Goal: Transaction & Acquisition: Book appointment/travel/reservation

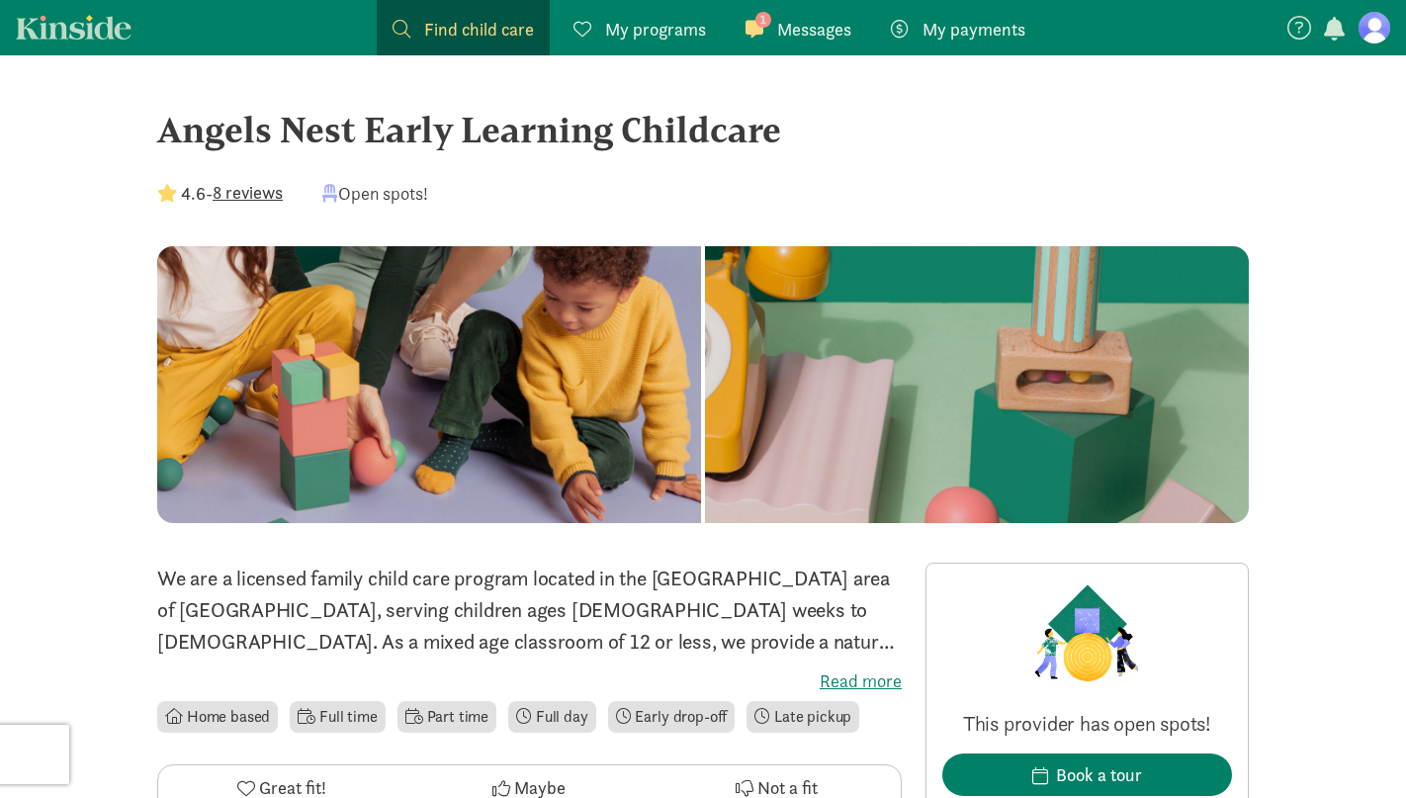
click at [768, 26] on div "1 Messages Messages" at bounding box center [798, 29] width 106 height 27
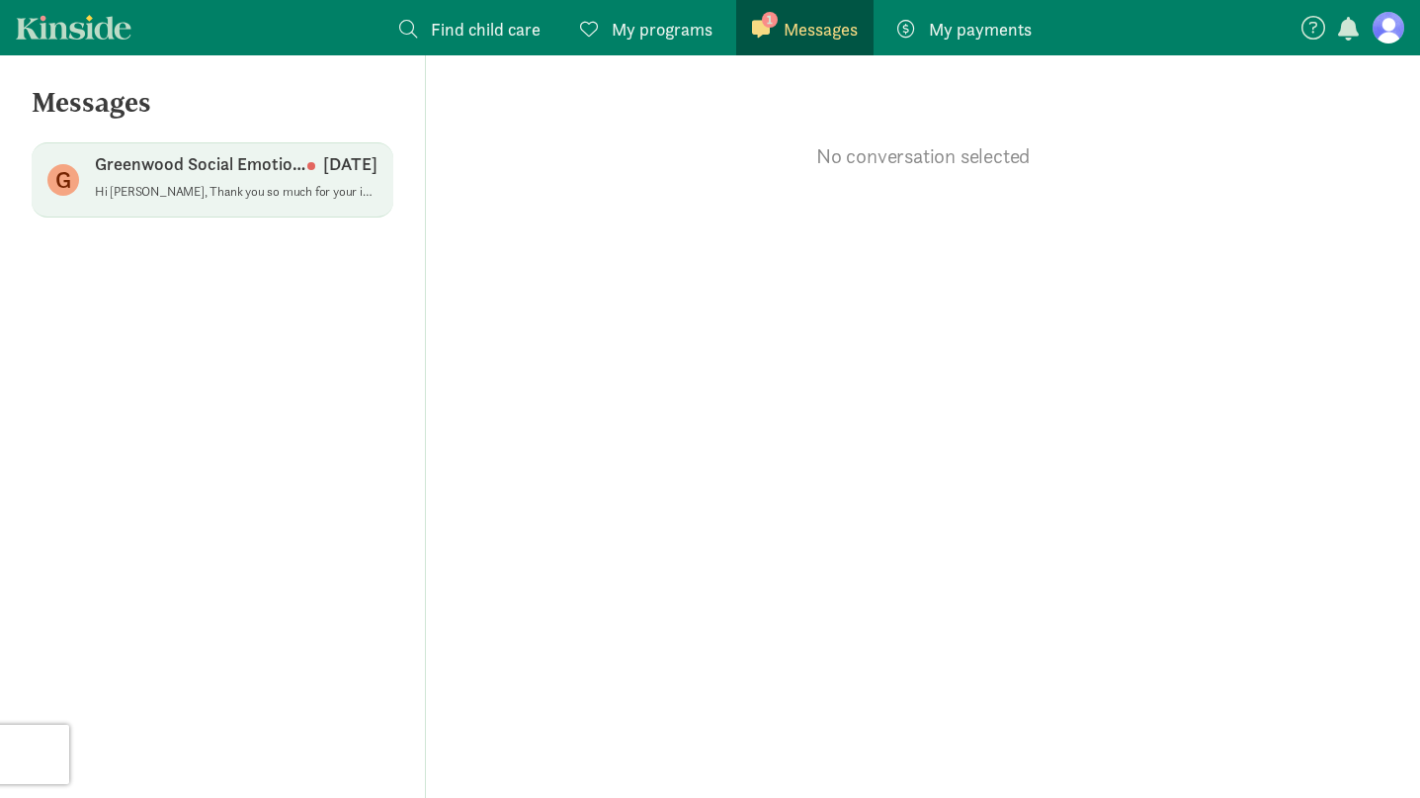
click at [221, 180] on div "Greenwood Social Emotional Childcare [DATE]" at bounding box center [236, 168] width 283 height 32
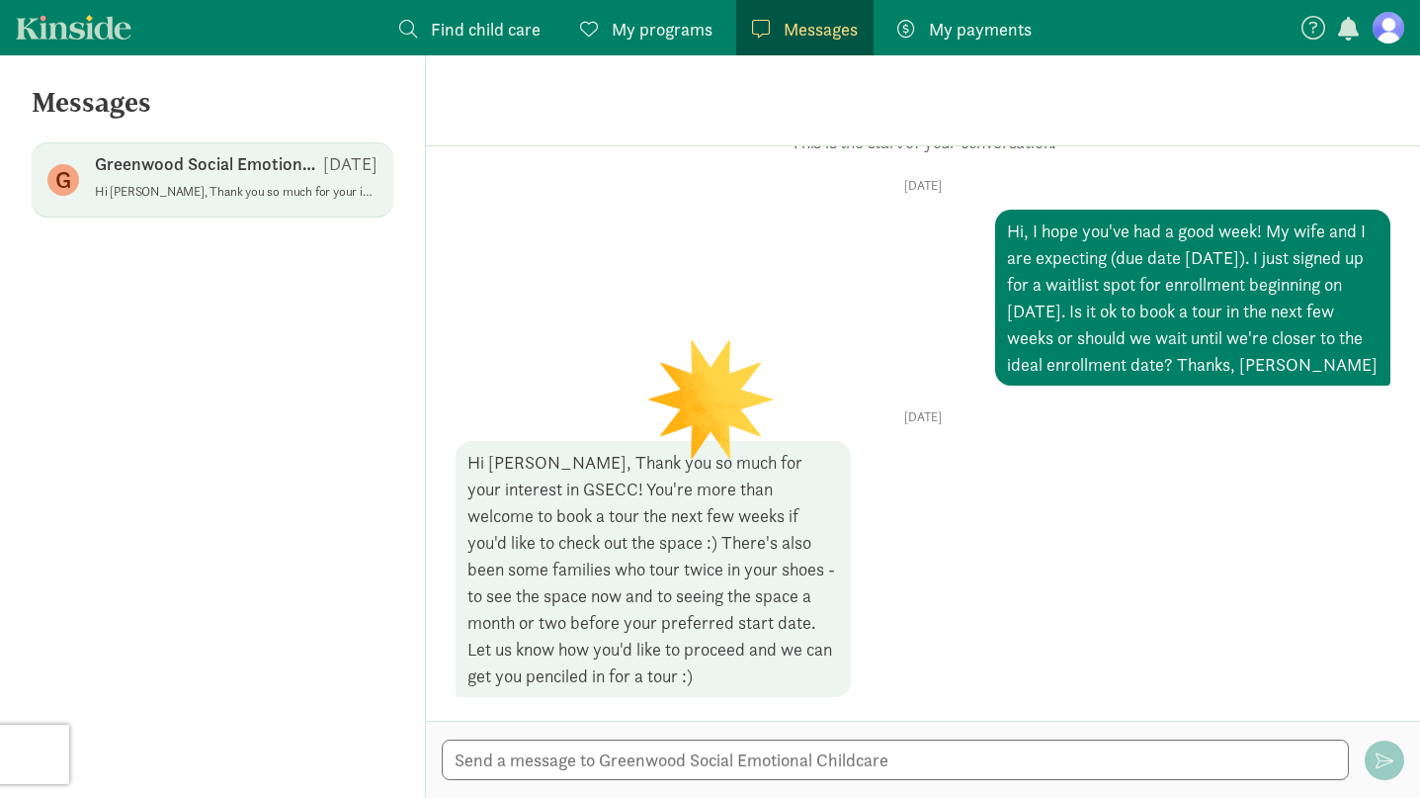
scroll to position [58, 0]
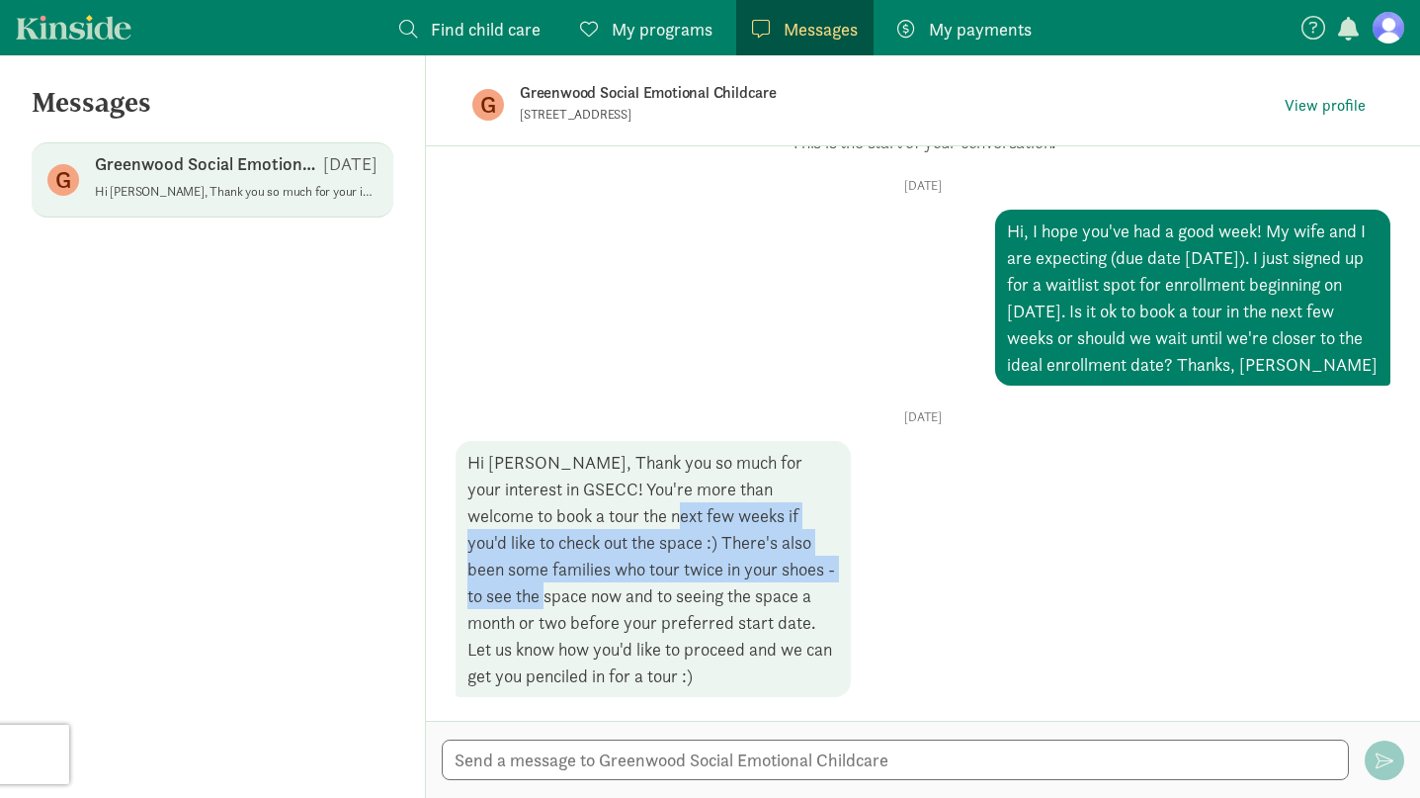
drag, startPoint x: 552, startPoint y: 507, endPoint x: 753, endPoint y: 560, distance: 208.6
click at [753, 560] on div "Hi [PERSON_NAME], Thank you so much for your interest in GSECC! You're more tha…" at bounding box center [653, 569] width 395 height 256
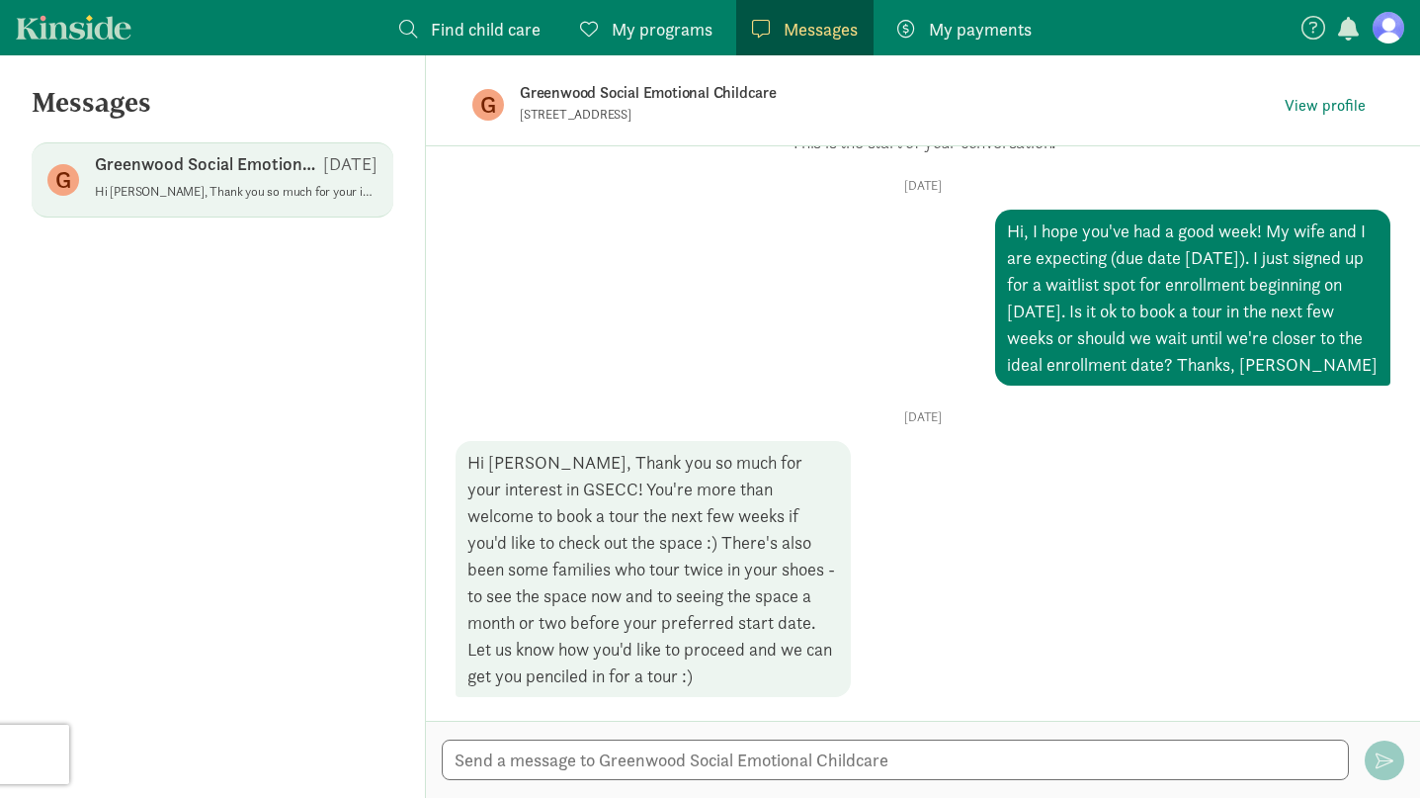
click at [588, 597] on div "Hi [PERSON_NAME], Thank you so much for your interest in GSECC! You're more tha…" at bounding box center [653, 569] width 395 height 256
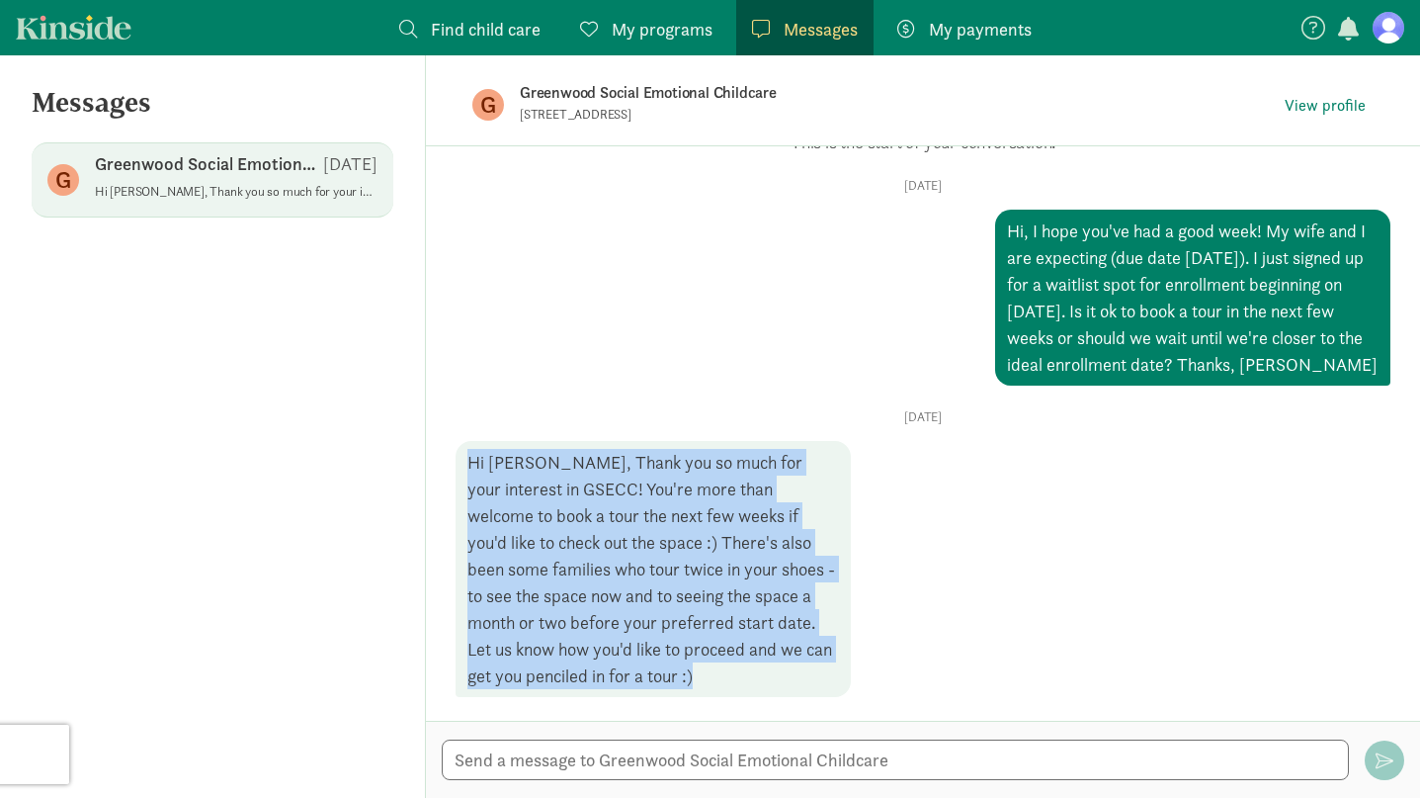
click at [588, 597] on div "Hi [PERSON_NAME], Thank you so much for your interest in GSECC! You're more tha…" at bounding box center [653, 569] width 395 height 256
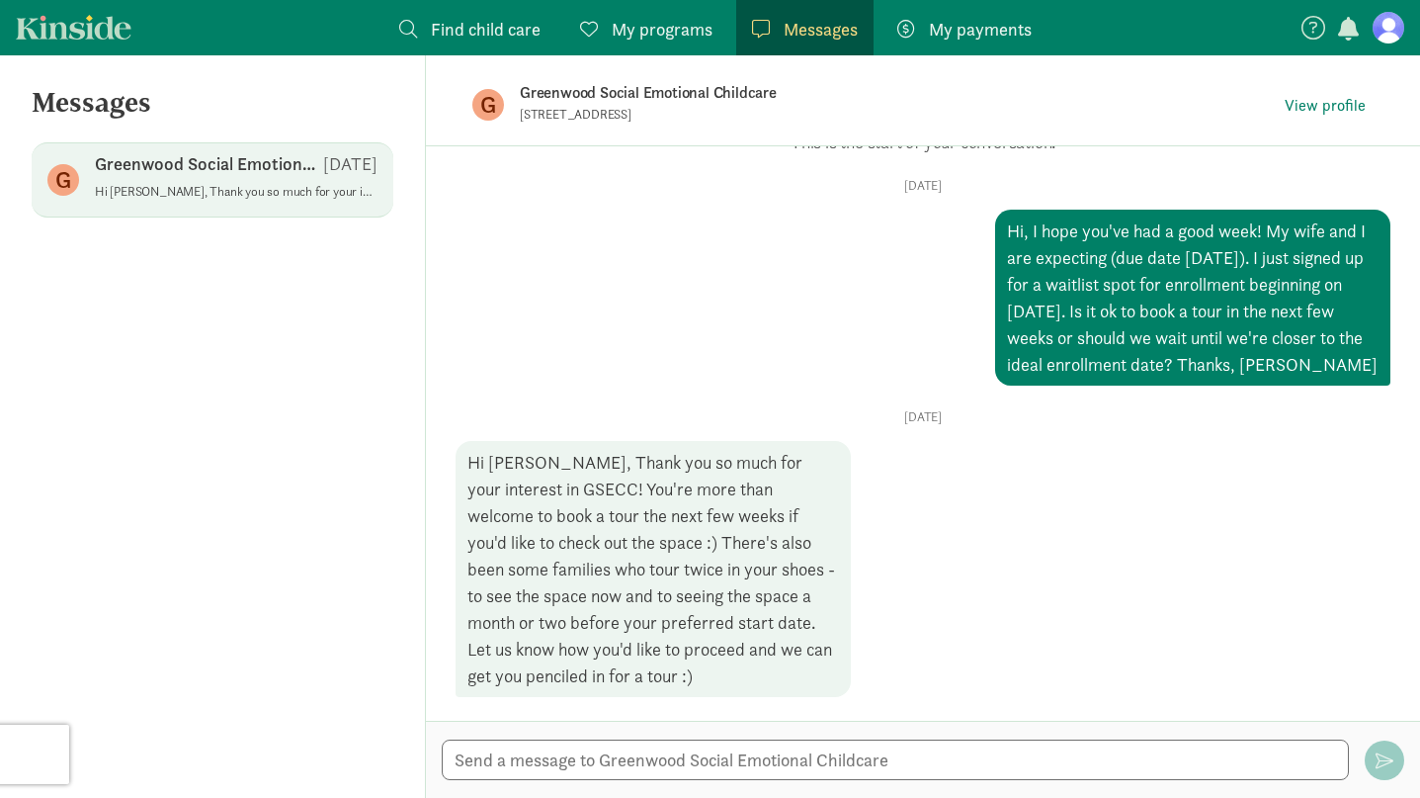
click at [604, 200] on div "[DATE] Hi, I hope you've had a good week! My wife and I are expecting (due date…" at bounding box center [923, 282] width 935 height 208
click at [1345, 107] on span "View profile" at bounding box center [1325, 106] width 81 height 24
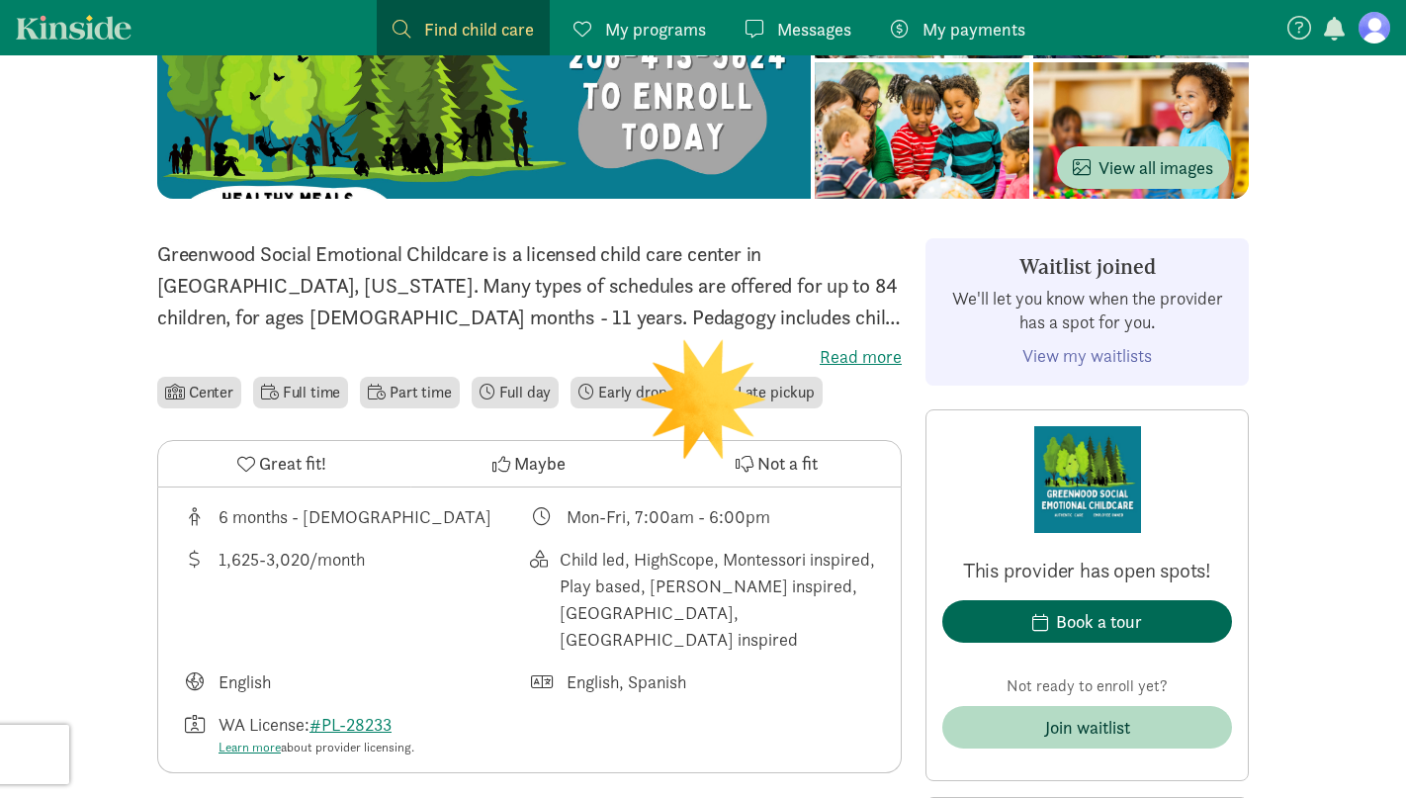
scroll to position [397, 0]
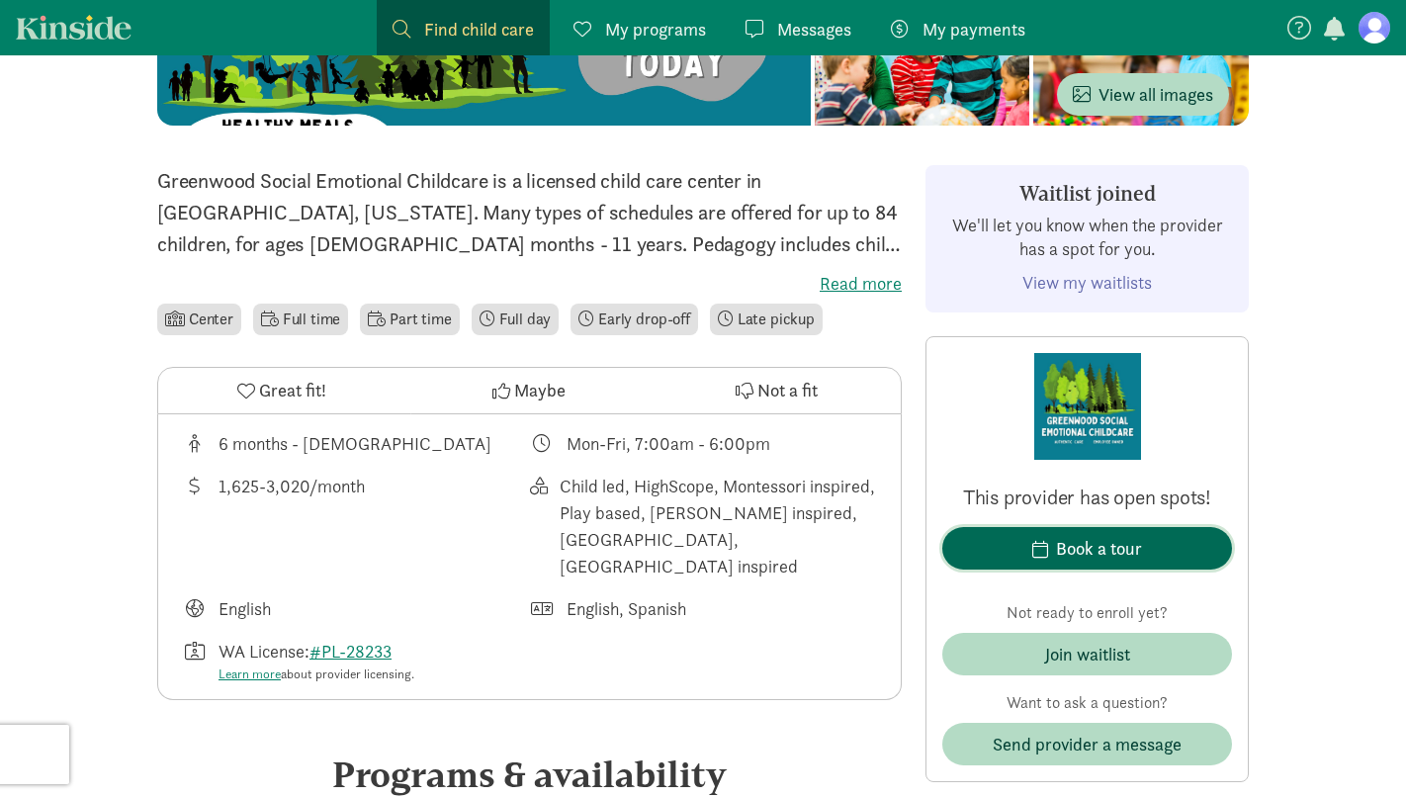
click at [1084, 551] on div "Book a tour" at bounding box center [1099, 548] width 86 height 27
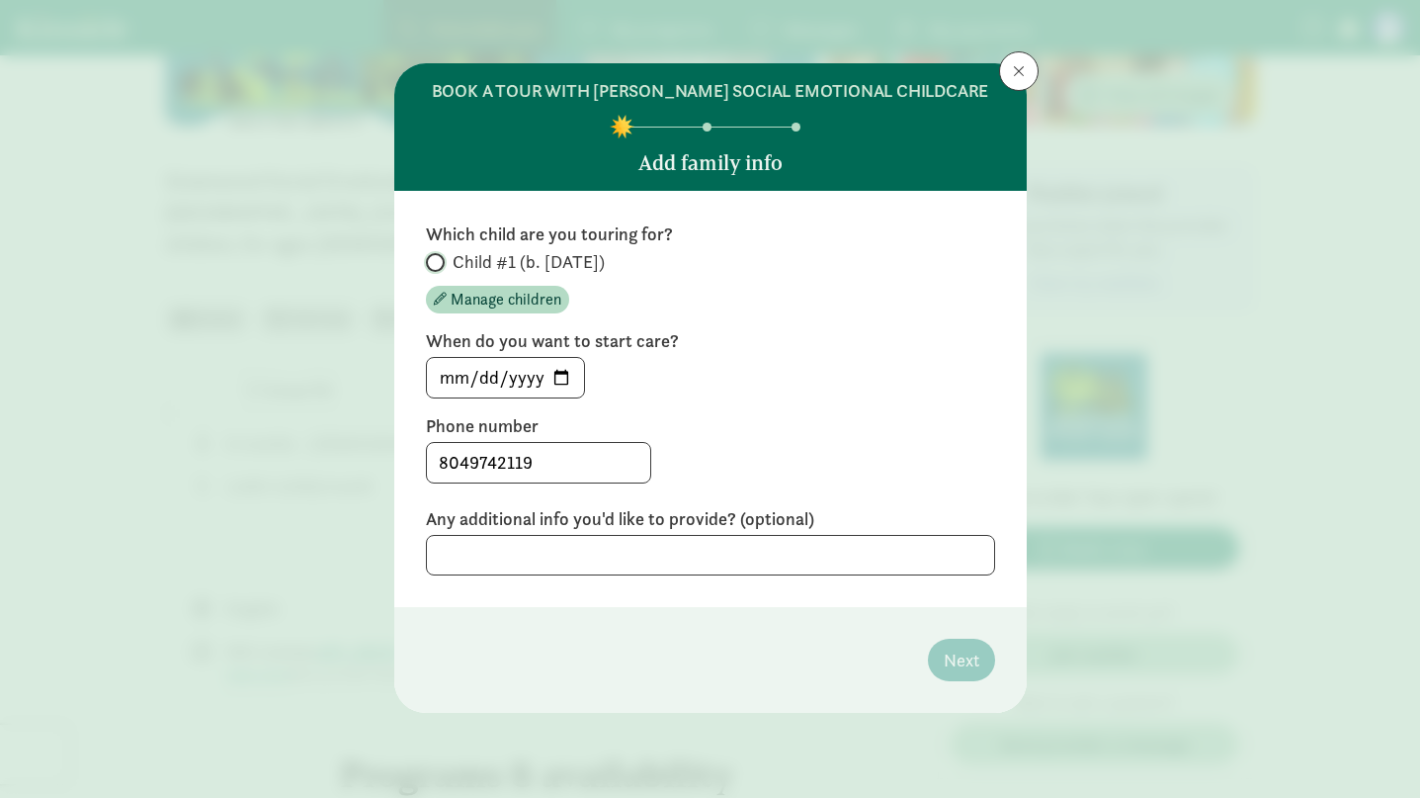
click at [436, 262] on input "Child #1 (b. January 2026)" at bounding box center [432, 262] width 13 height 13
radio input "true"
click at [566, 381] on input "2025-09-11" at bounding box center [505, 378] width 157 height 40
type input "2026-06-01"
click at [961, 645] on button "Next" at bounding box center [961, 660] width 67 height 43
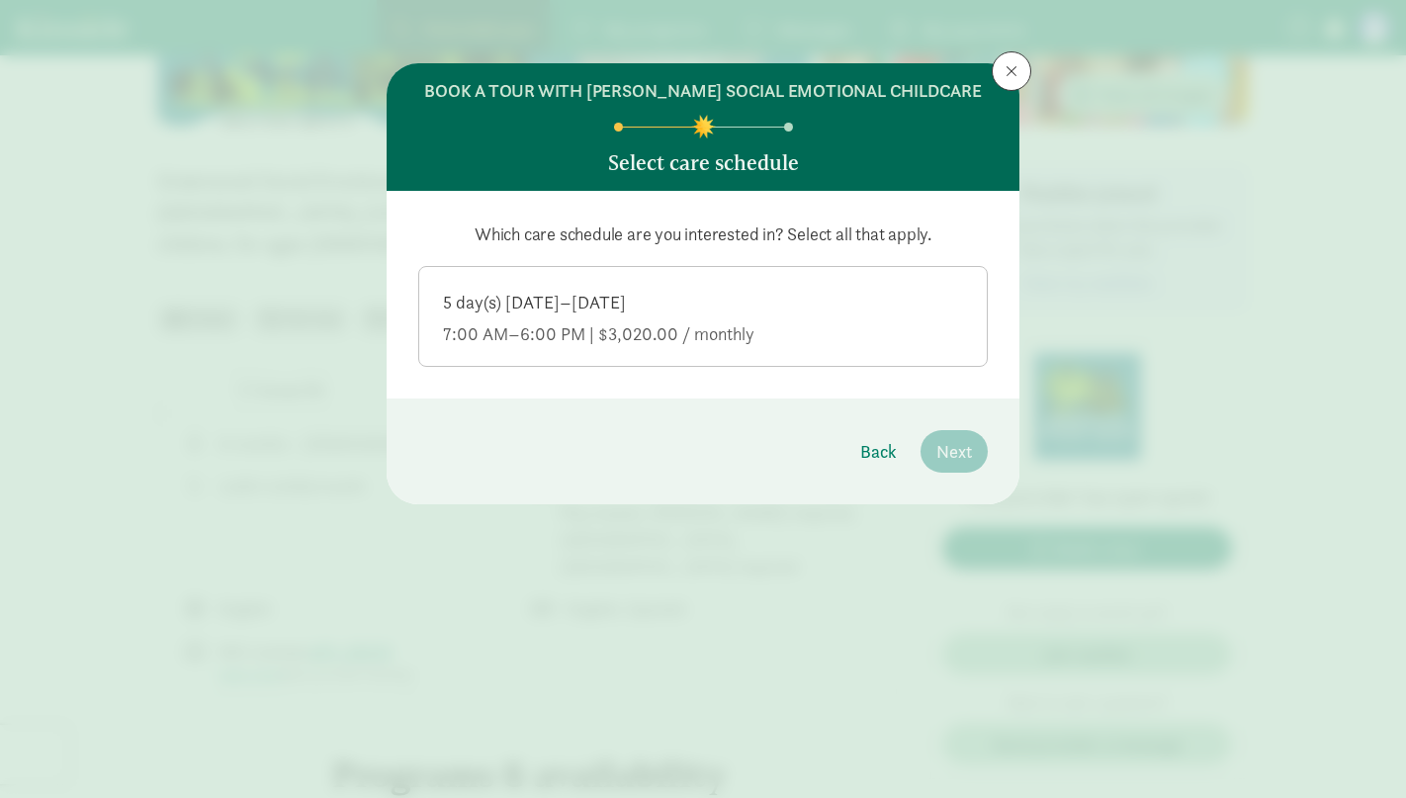
click at [725, 328] on div "7:00 AM–6:00 PM | $3,020.00 / monthly" at bounding box center [703, 334] width 520 height 24
click at [0, 0] on input "5 day(s) Monday–Friday 7:00 AM–6:00 PM | $3,020.00 / monthly" at bounding box center [0, 0] width 0 height 0
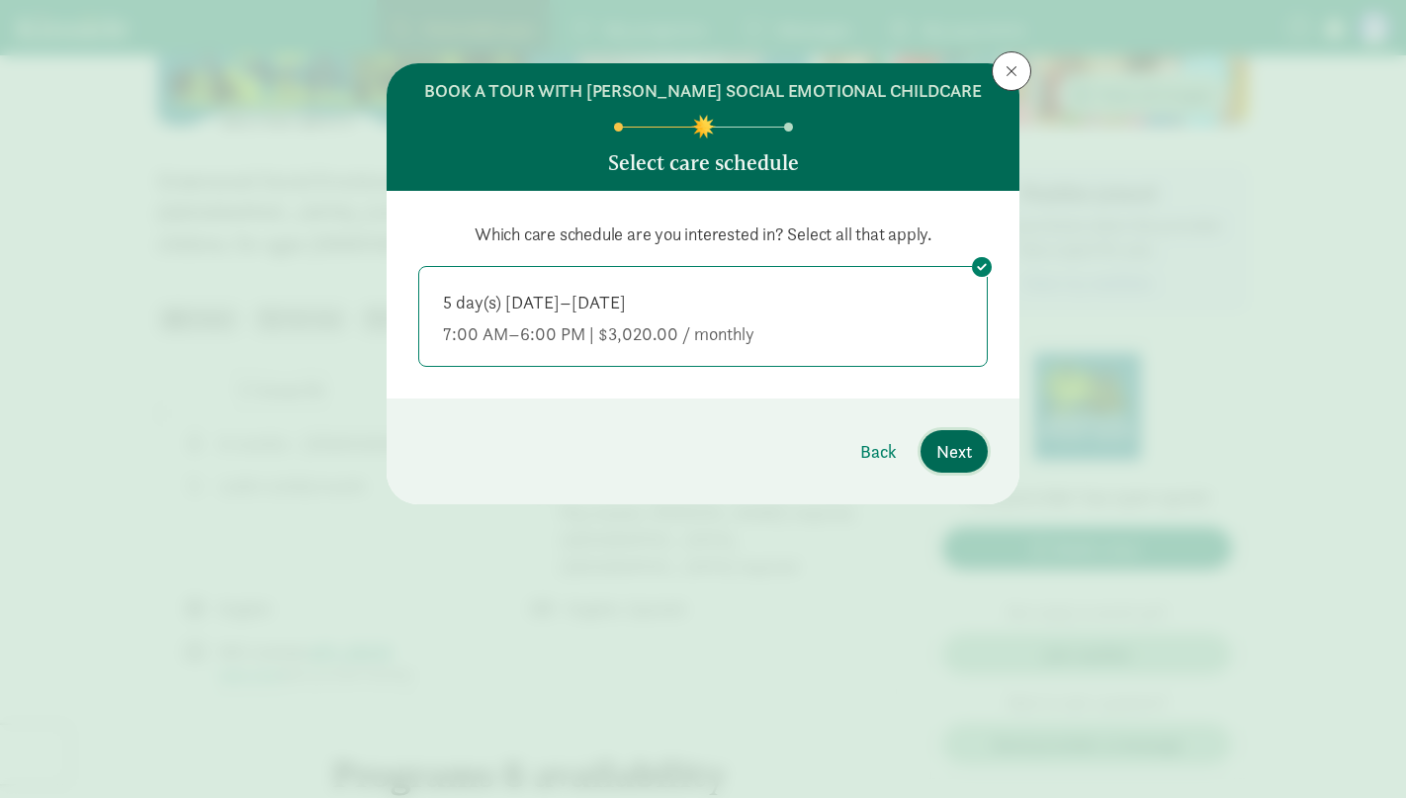
click at [954, 452] on span "Next" at bounding box center [954, 451] width 36 height 27
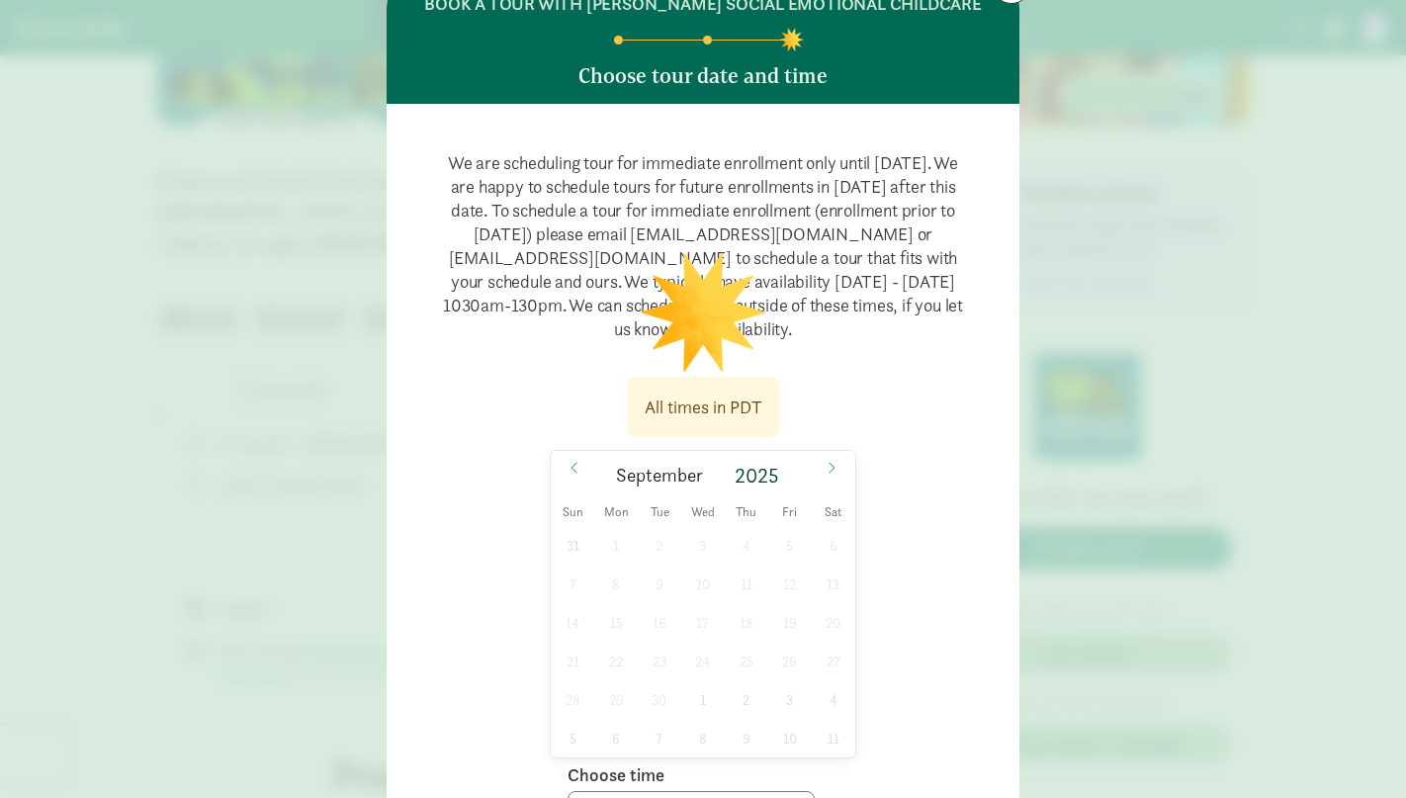
scroll to position [198, 0]
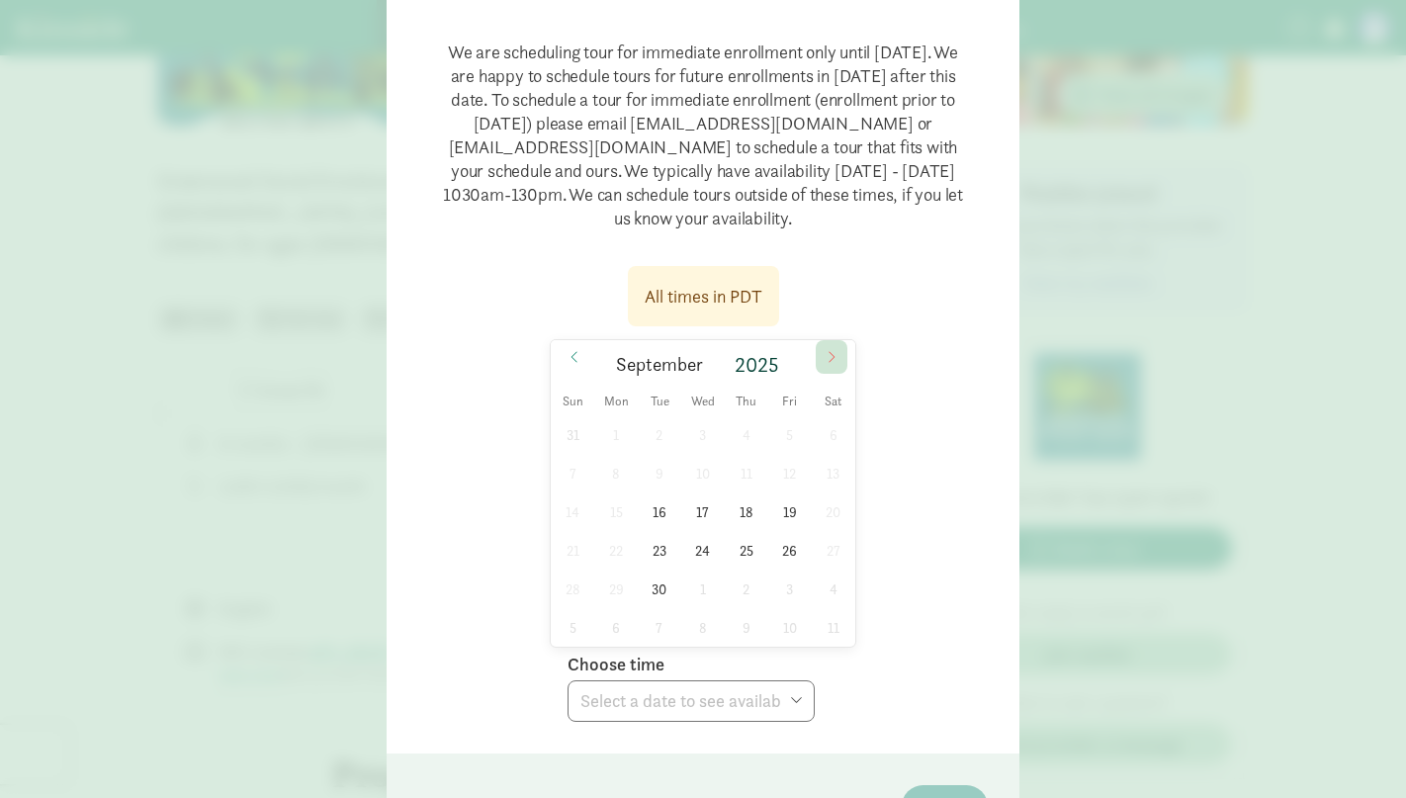
click at [825, 360] on icon at bounding box center [831, 357] width 12 height 14
click at [85, 269] on div "BOOK A TOUR WITH GREENWOOD SOCIAL EMOTIONAL CHILDCARE Choose tour date and time…" at bounding box center [703, 399] width 1406 height 798
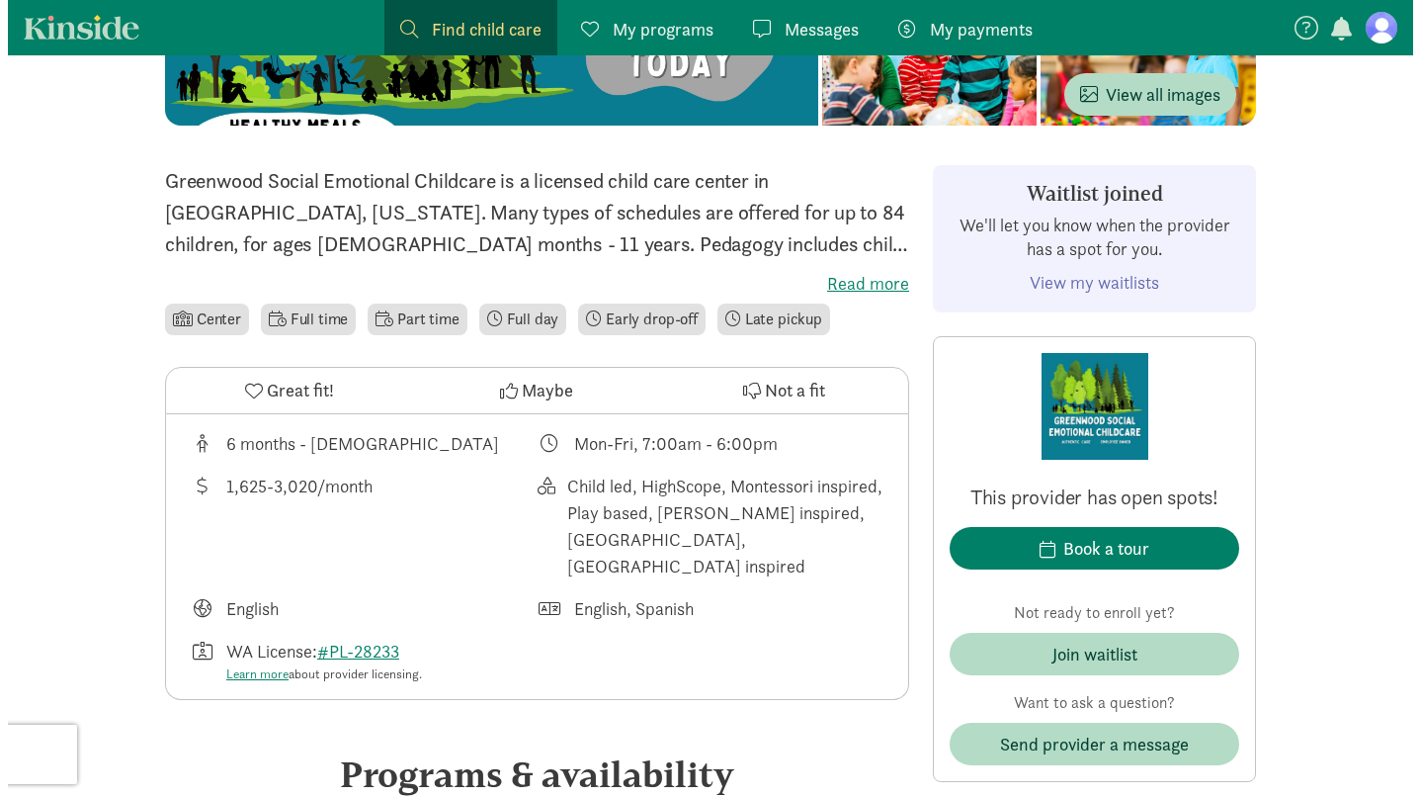
scroll to position [48, 0]
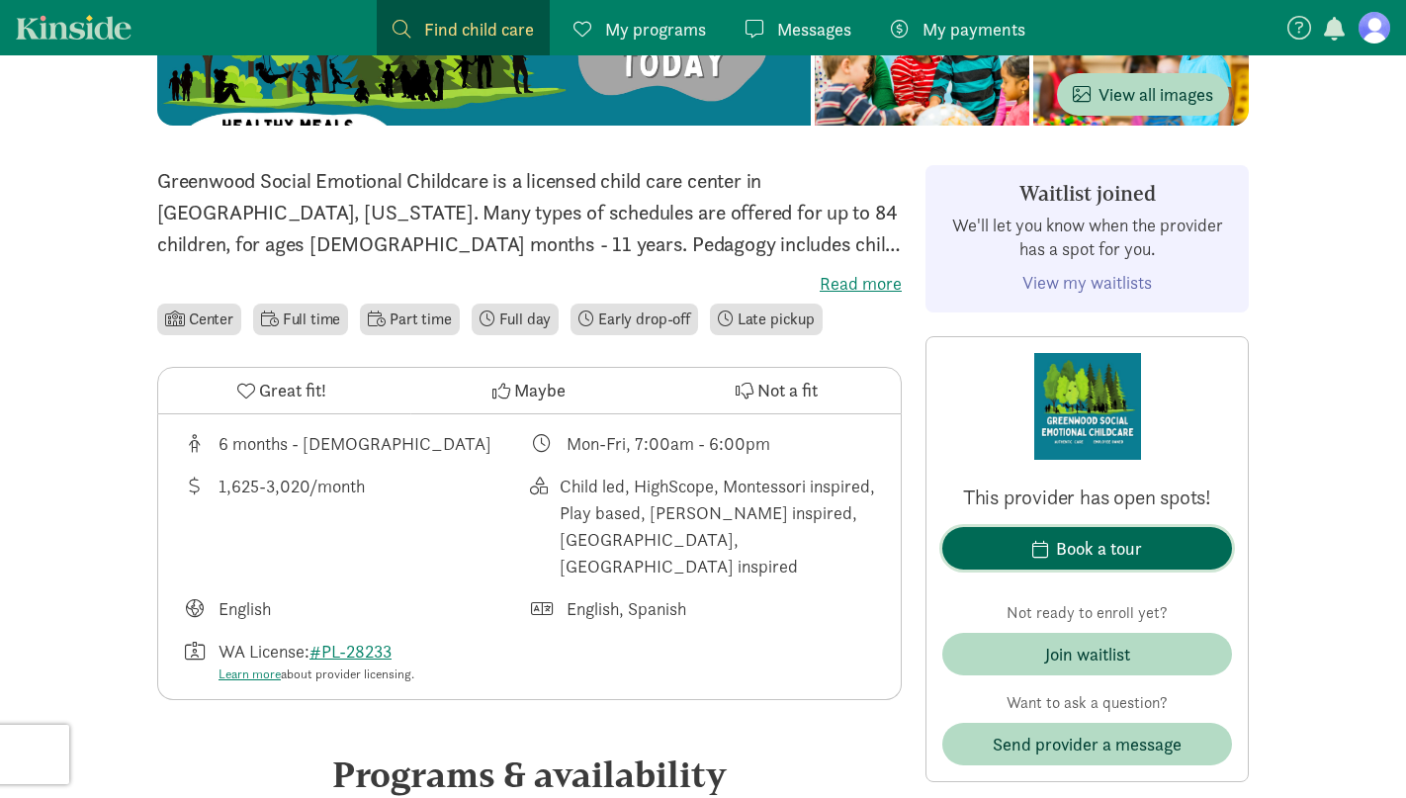
click at [1118, 554] on div "Book a tour" at bounding box center [1099, 548] width 86 height 27
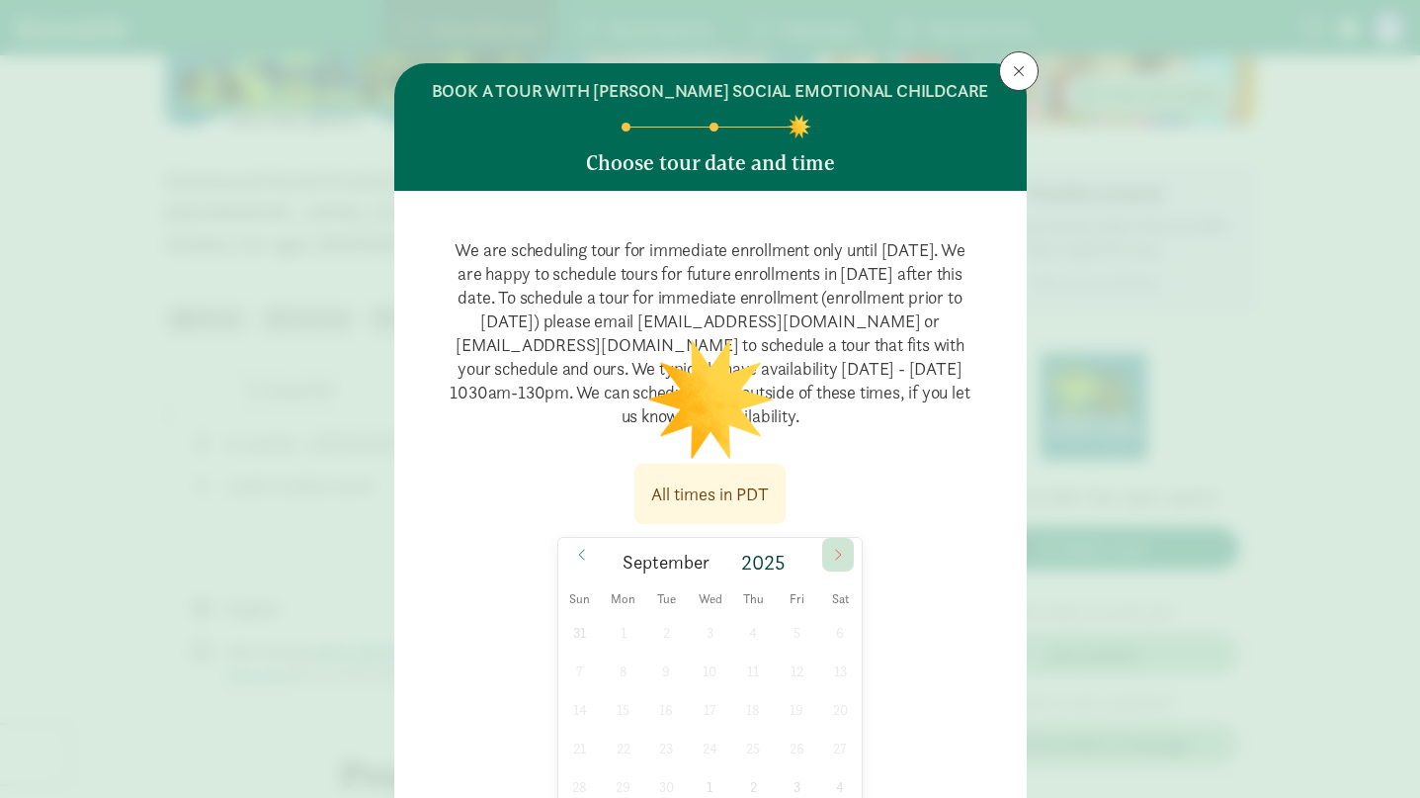
click at [841, 553] on span at bounding box center [838, 555] width 32 height 34
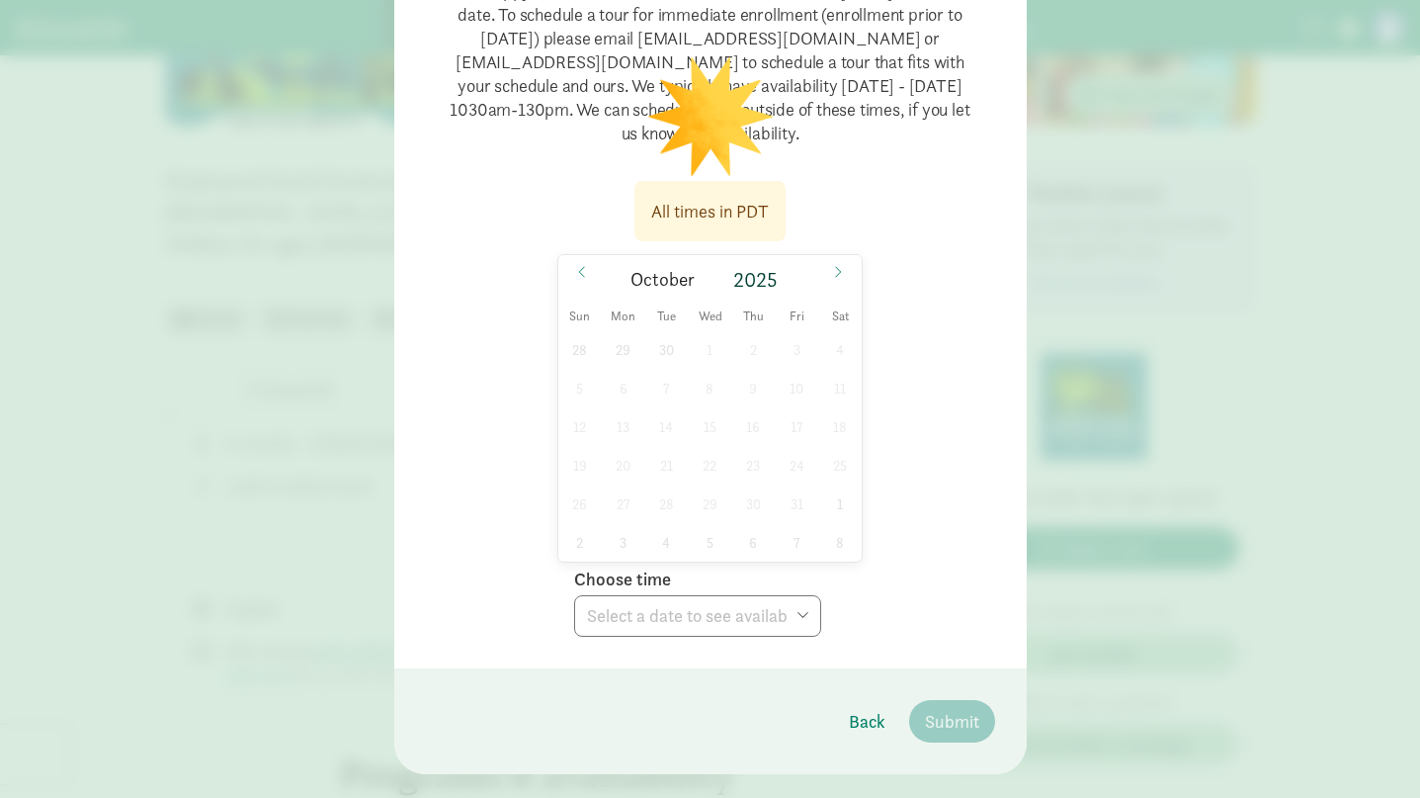
scroll to position [297, 0]
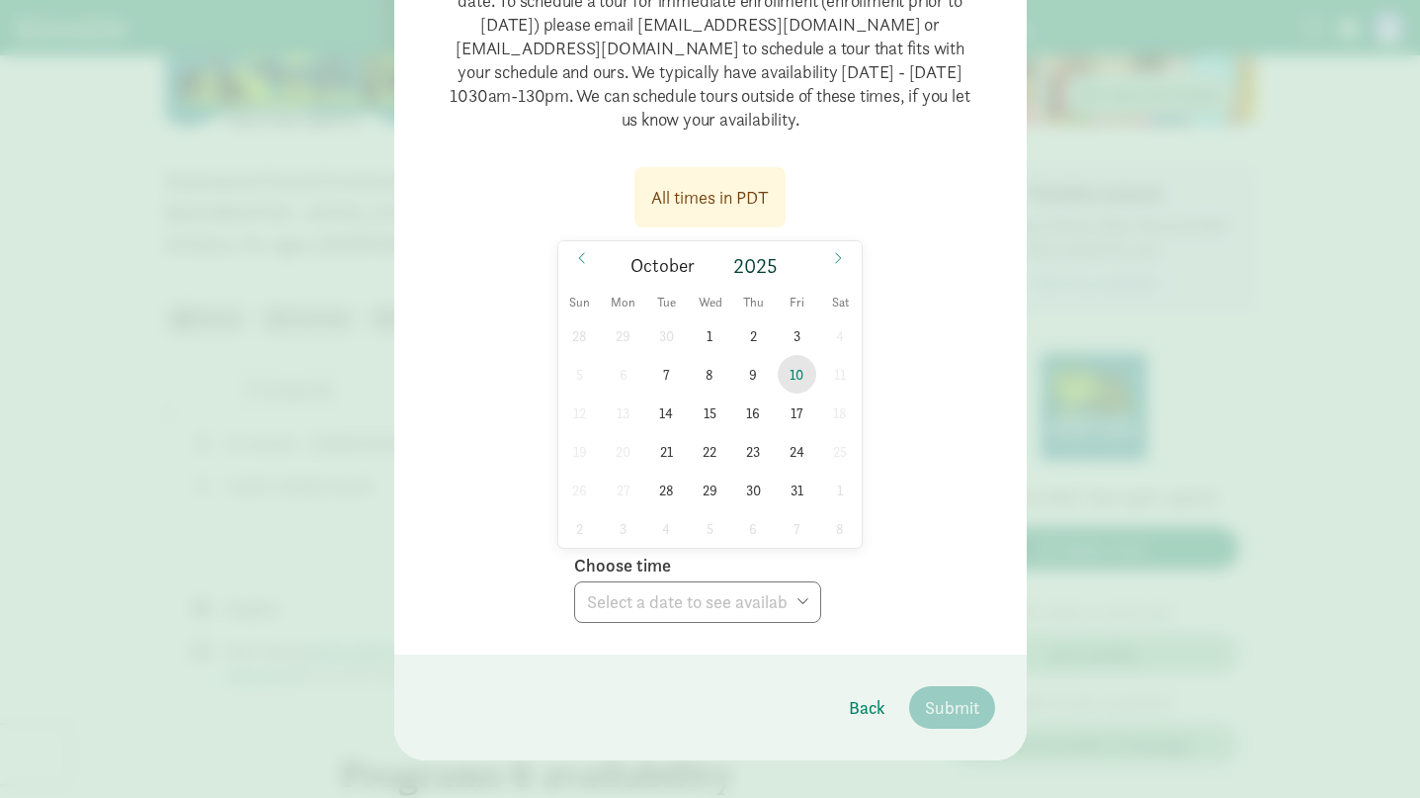
click at [799, 373] on span "10" at bounding box center [797, 374] width 39 height 39
click at [768, 599] on select "Choose time 10:30 AM 11:00 AM 11:30 AM 12:00 PM 12:30 PM 01:00 PM 01:30 PM 02:0…" at bounding box center [697, 602] width 247 height 42
select select "2025-10-10T14:00:00.000-07:00"
click at [574, 581] on select "Choose time 10:30 AM 11:00 AM 11:30 AM 12:00 PM 12:30 PM 01:00 PM 01:30 PM 02:0…" at bounding box center [697, 602] width 247 height 42
click at [950, 685] on footer "Back Submit" at bounding box center [710, 707] width 633 height 106
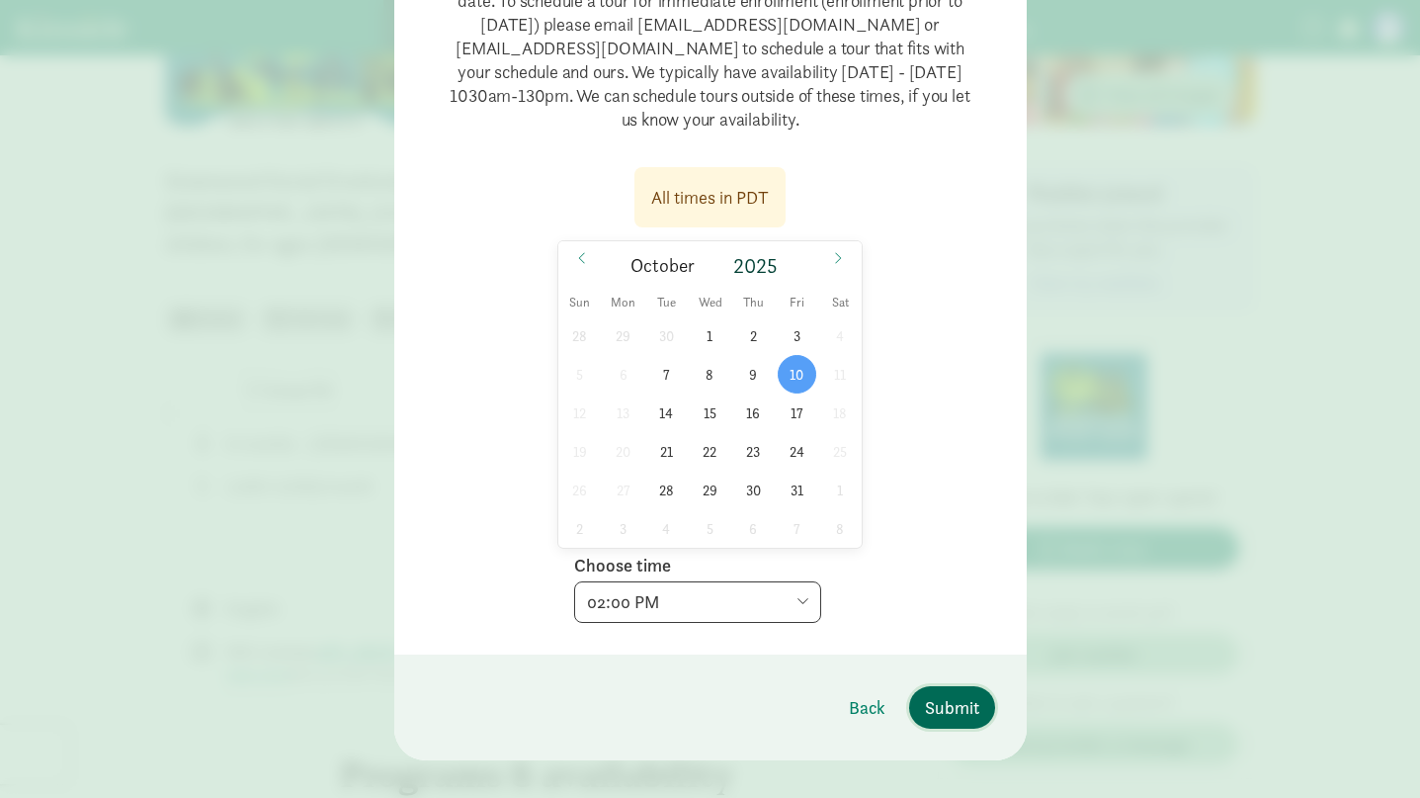
click at [953, 702] on span "Submit" at bounding box center [952, 707] width 54 height 27
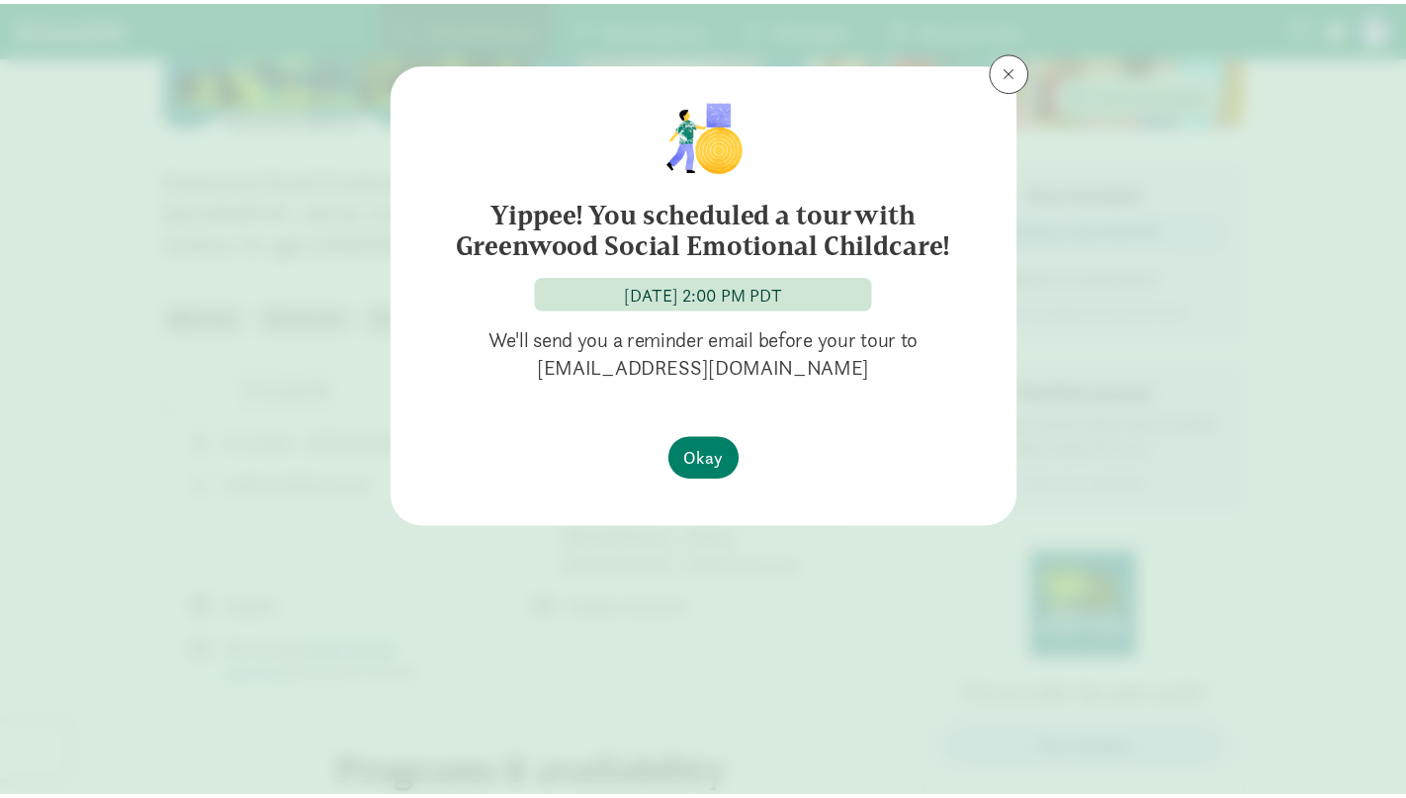
scroll to position [0, 0]
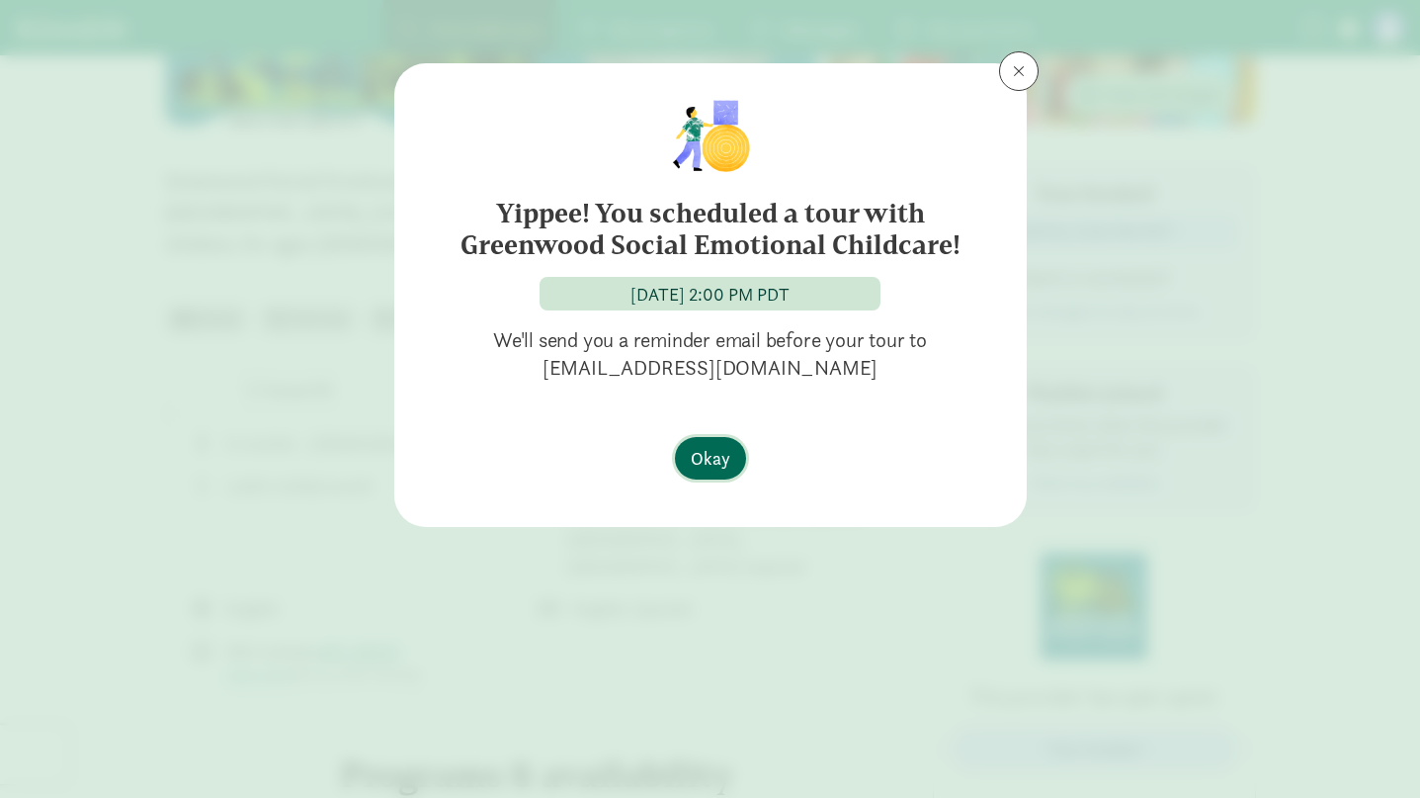
click at [715, 447] on span "Okay" at bounding box center [711, 458] width 40 height 27
